Goal: Information Seeking & Learning: Learn about a topic

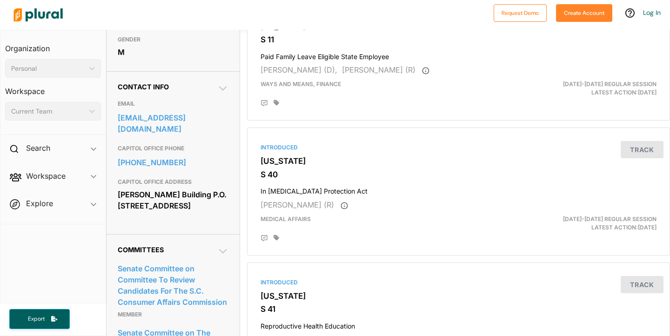
scroll to position [248, 0]
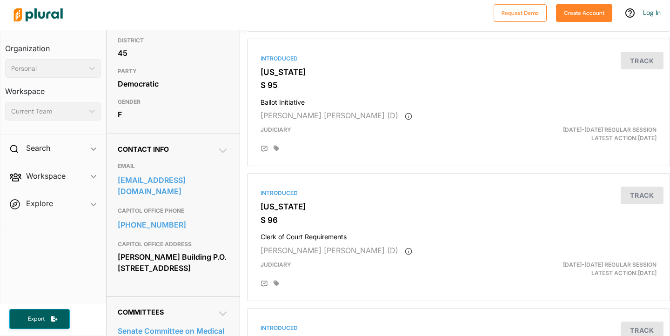
scroll to position [204, 0]
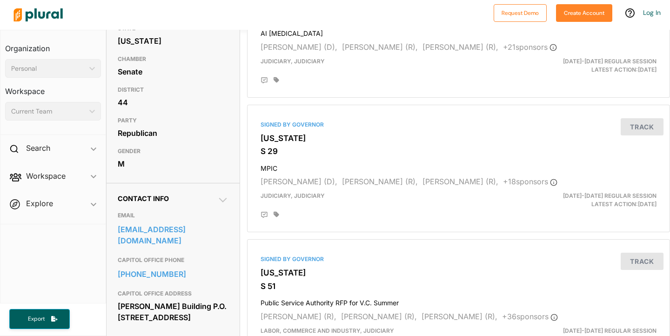
scroll to position [145, 0]
